Goal: Task Accomplishment & Management: Manage account settings

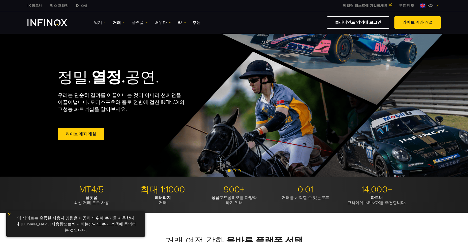
click at [49, 25] on img "INFINOX 로고" at bounding box center [47, 22] width 40 height 7
click at [116, 24] on font "거래" at bounding box center [117, 23] width 8 height 6
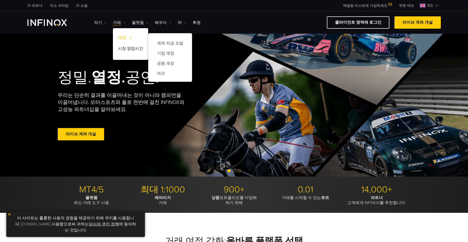
click at [122, 38] on font "계정" at bounding box center [122, 38] width 8 height 6
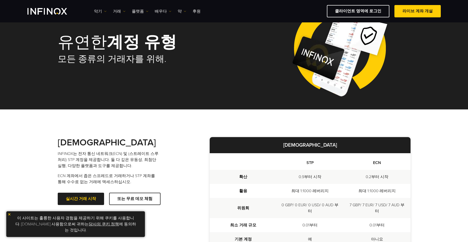
scroll to position [25, 0]
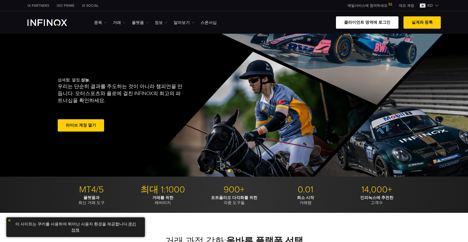
click at [360, 22] on link "클라이언트 영역에 로그인" at bounding box center [367, 22] width 62 height 12
